Goal: Navigation & Orientation: Find specific page/section

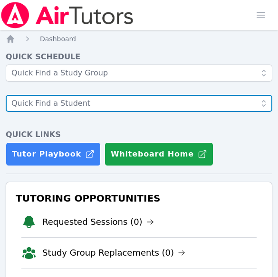
click at [39, 110] on input "text" at bounding box center [139, 103] width 266 height 17
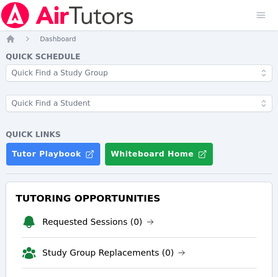
click at [32, 16] on img at bounding box center [67, 15] width 134 height 27
click at [44, 20] on img at bounding box center [67, 15] width 134 height 27
click at [28, 126] on div "Quick Schedule Quick Links Tutor Playbook Whiteboard Home" at bounding box center [139, 108] width 266 height 115
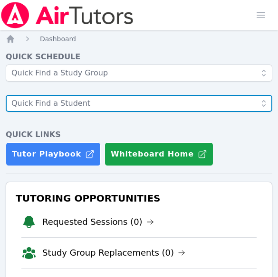
click at [11, 110] on input "text" at bounding box center [139, 103] width 266 height 17
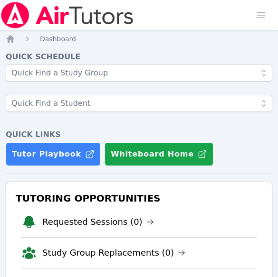
click at [22, 125] on div "Quick Schedule Quick Links Tutor Playbook Whiteboard Home" at bounding box center [139, 108] width 266 height 115
